Goal: Task Accomplishment & Management: Use online tool/utility

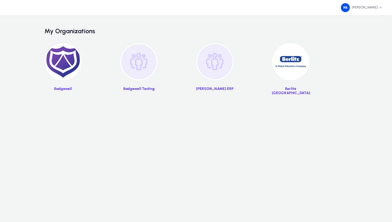
click at [71, 54] on img at bounding box center [62, 61] width 37 height 37
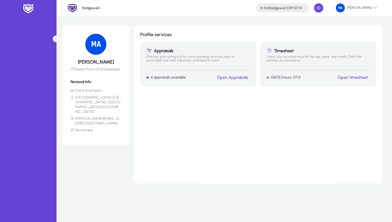
click at [352, 77] on link "Open timesheet" at bounding box center [352, 77] width 31 height 5
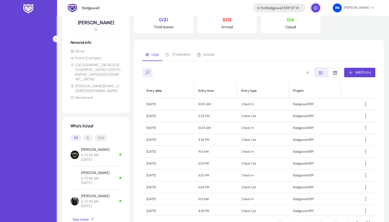
scroll to position [76, 0]
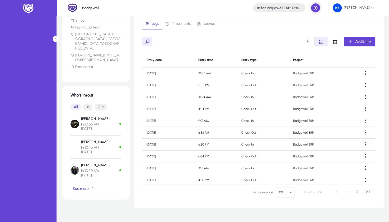
click at [89, 104] on span "In" at bounding box center [87, 107] width 9 height 7
click at [90, 186] on span "See more" at bounding box center [83, 188] width 21 height 5
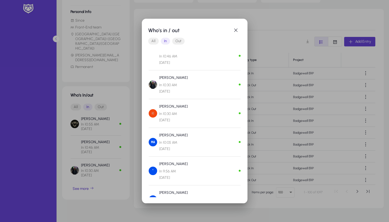
scroll to position [51, 0]
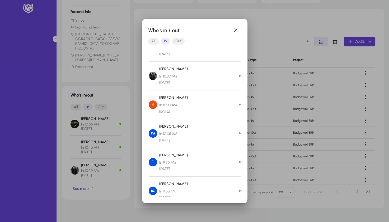
click at [281, 113] on div at bounding box center [194, 111] width 389 height 222
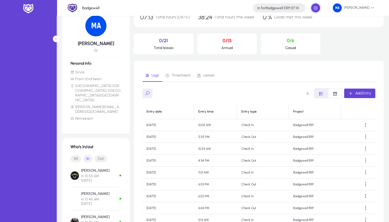
scroll to position [0, 0]
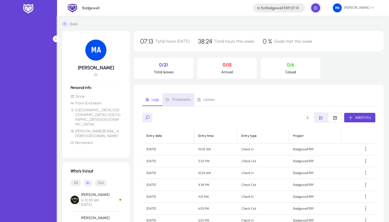
click at [180, 99] on span "Timesheets" at bounding box center [180, 100] width 19 height 4
